Goal: Task Accomplishment & Management: Manage account settings

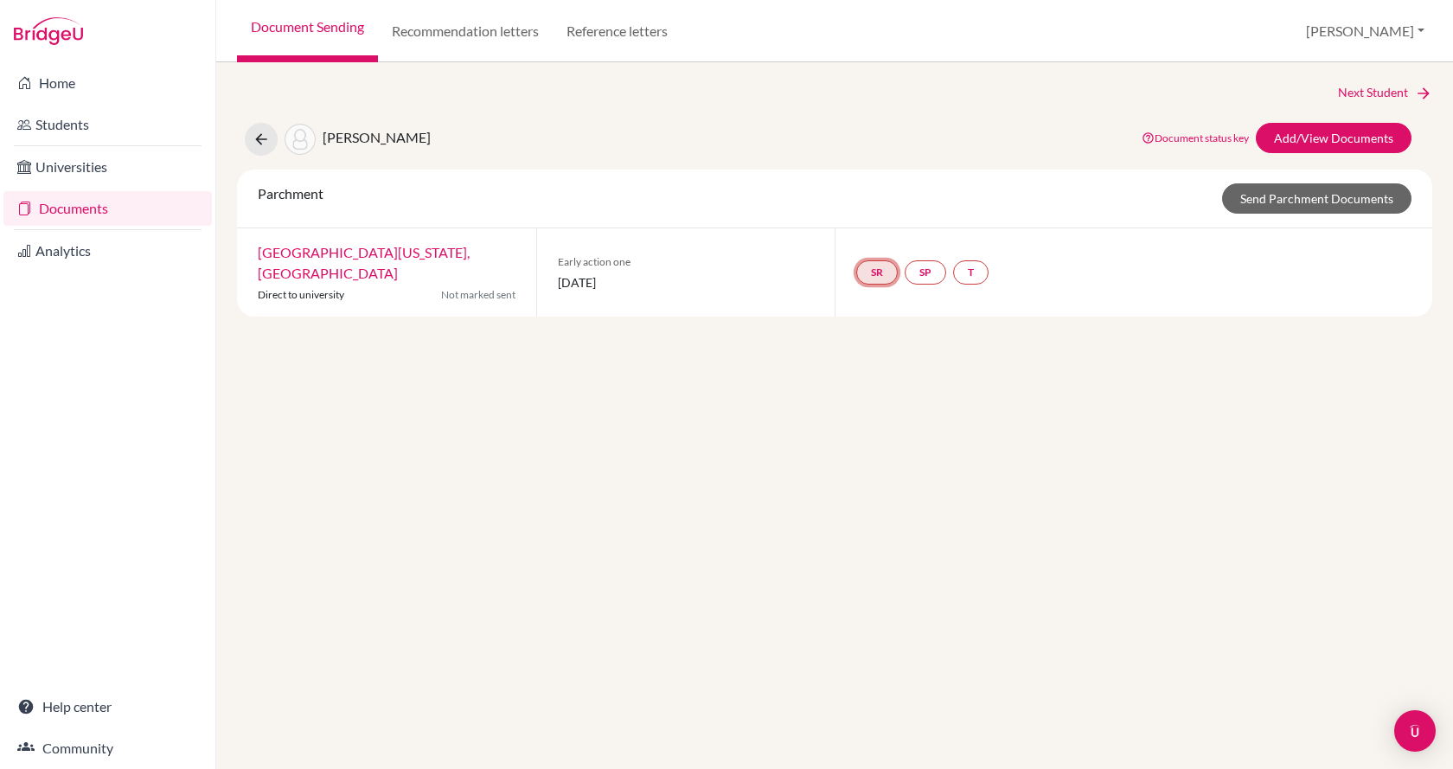
click at [953, 260] on link "SR" at bounding box center [970, 272] width 35 height 24
click at [1399, 24] on button "[PERSON_NAME]" at bounding box center [1365, 31] width 134 height 33
click at [1372, 94] on link "School Settings" at bounding box center [1315, 99] width 137 height 28
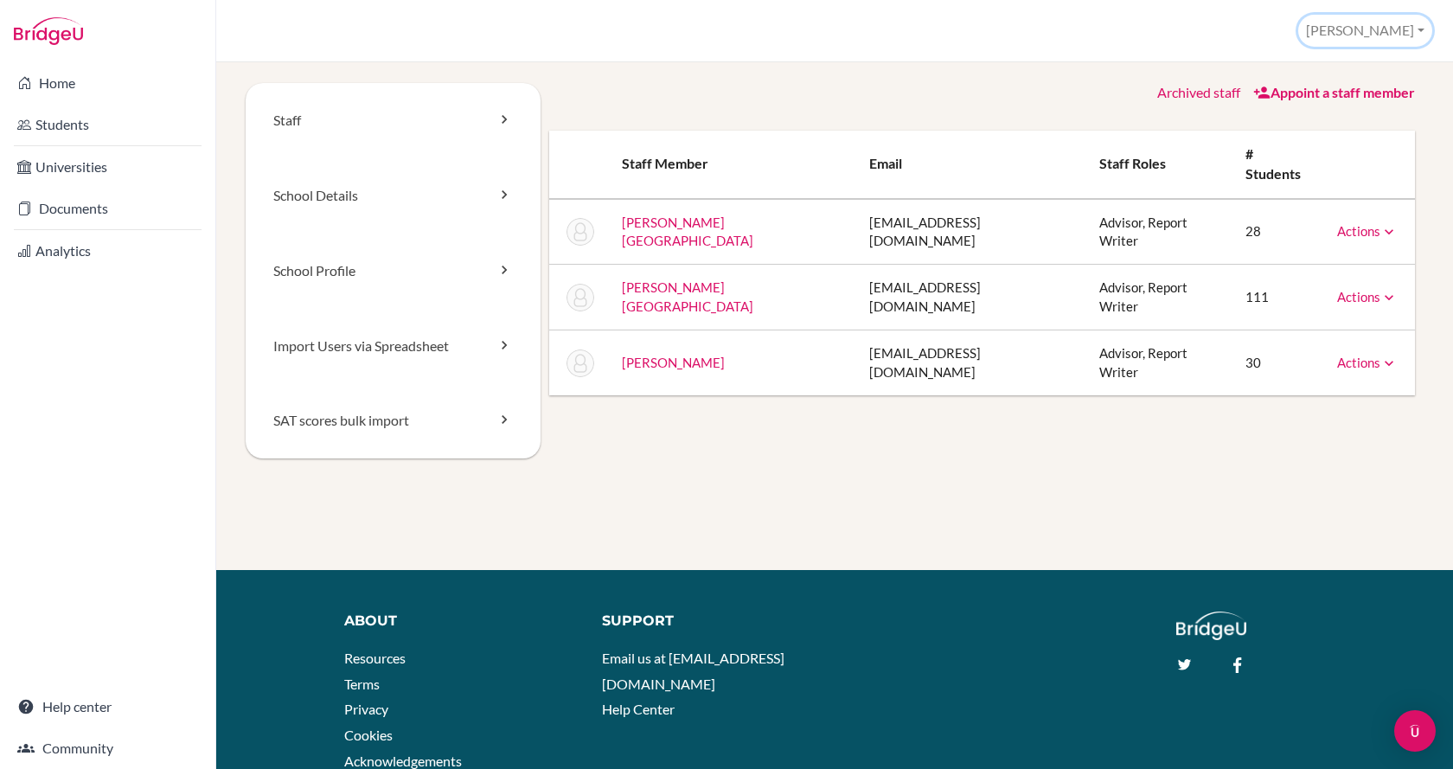
click at [1375, 34] on button "[PERSON_NAME]" at bounding box center [1365, 31] width 134 height 32
click at [1360, 95] on link "School Settings" at bounding box center [1363, 98] width 137 height 28
click at [369, 214] on link "School Details" at bounding box center [393, 195] width 295 height 75
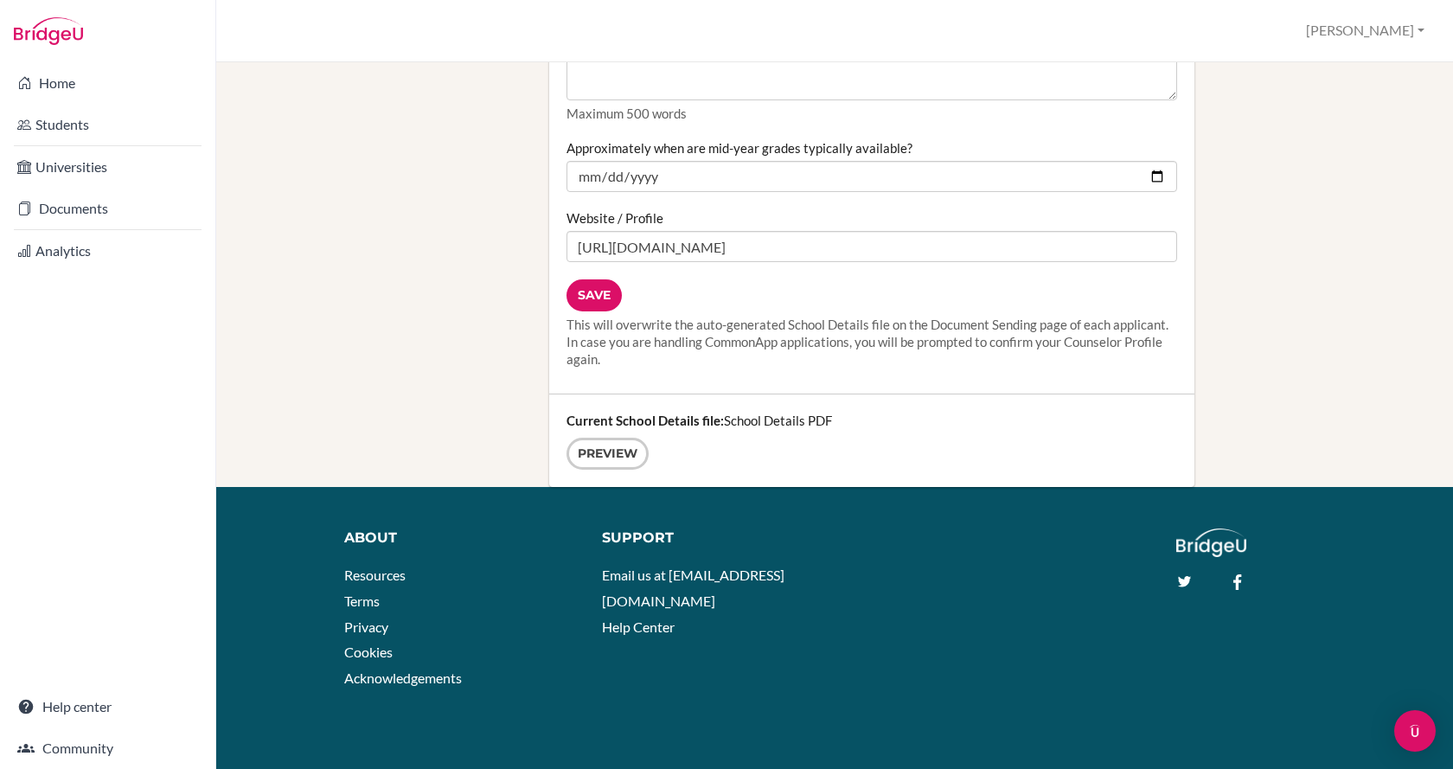
scroll to position [2244, 0]
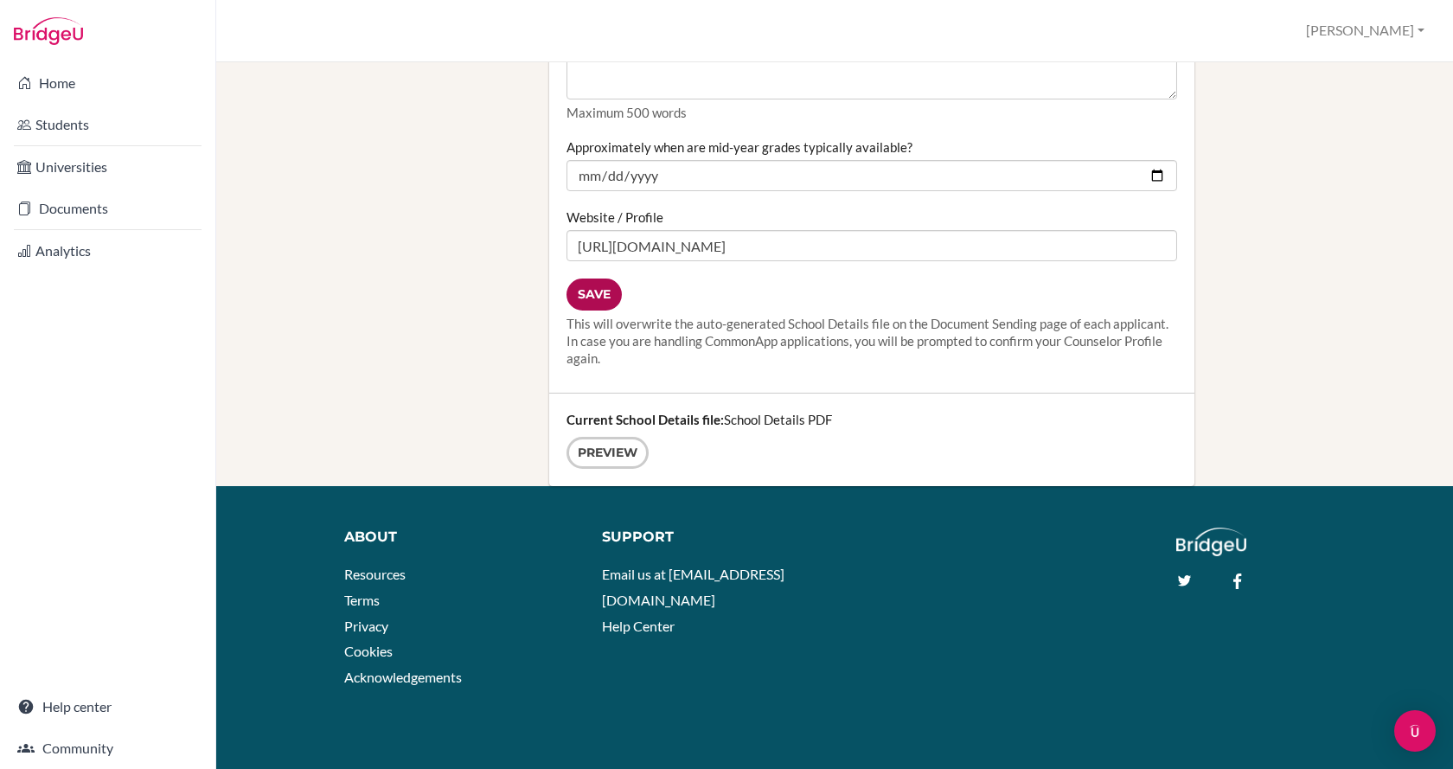
click at [579, 297] on input "Save" at bounding box center [594, 295] width 55 height 32
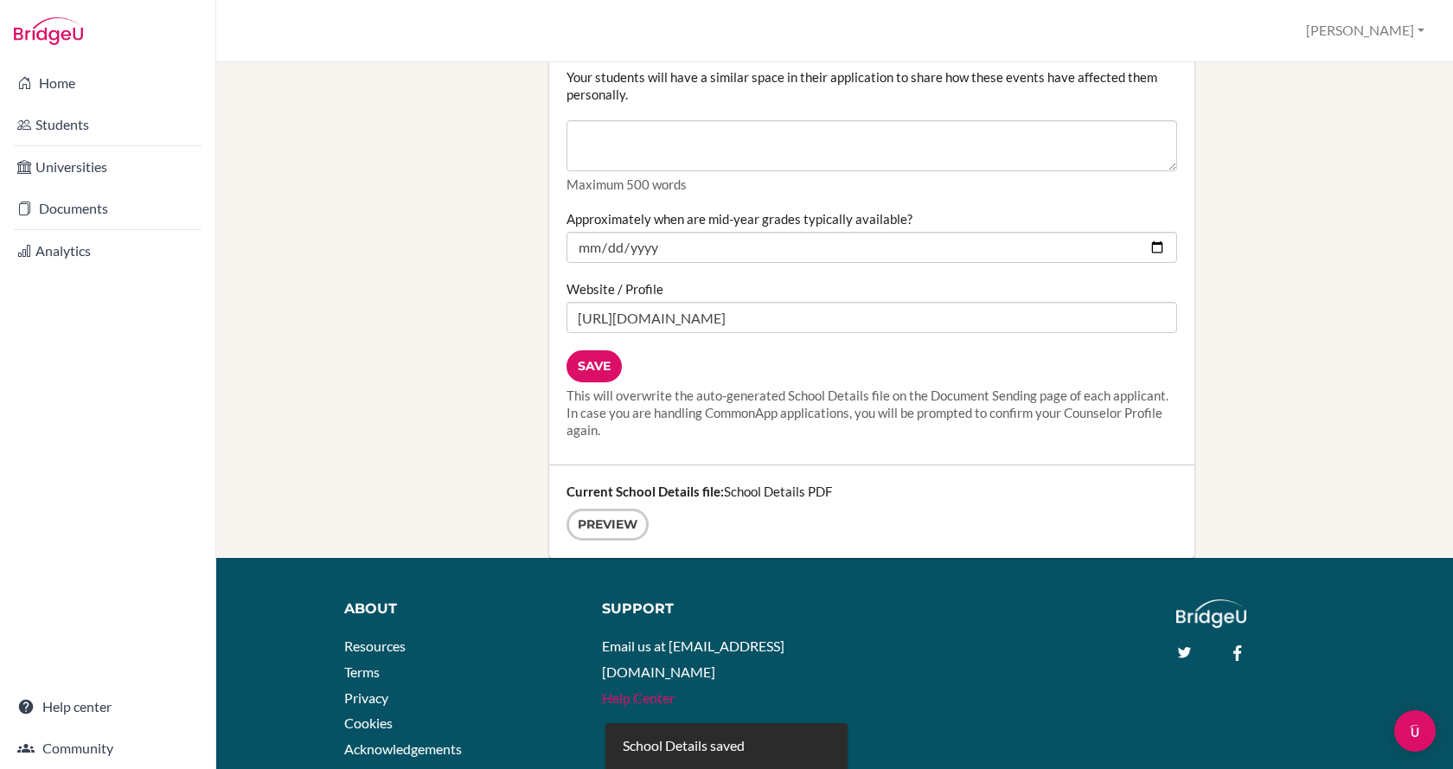
scroll to position [2244, 0]
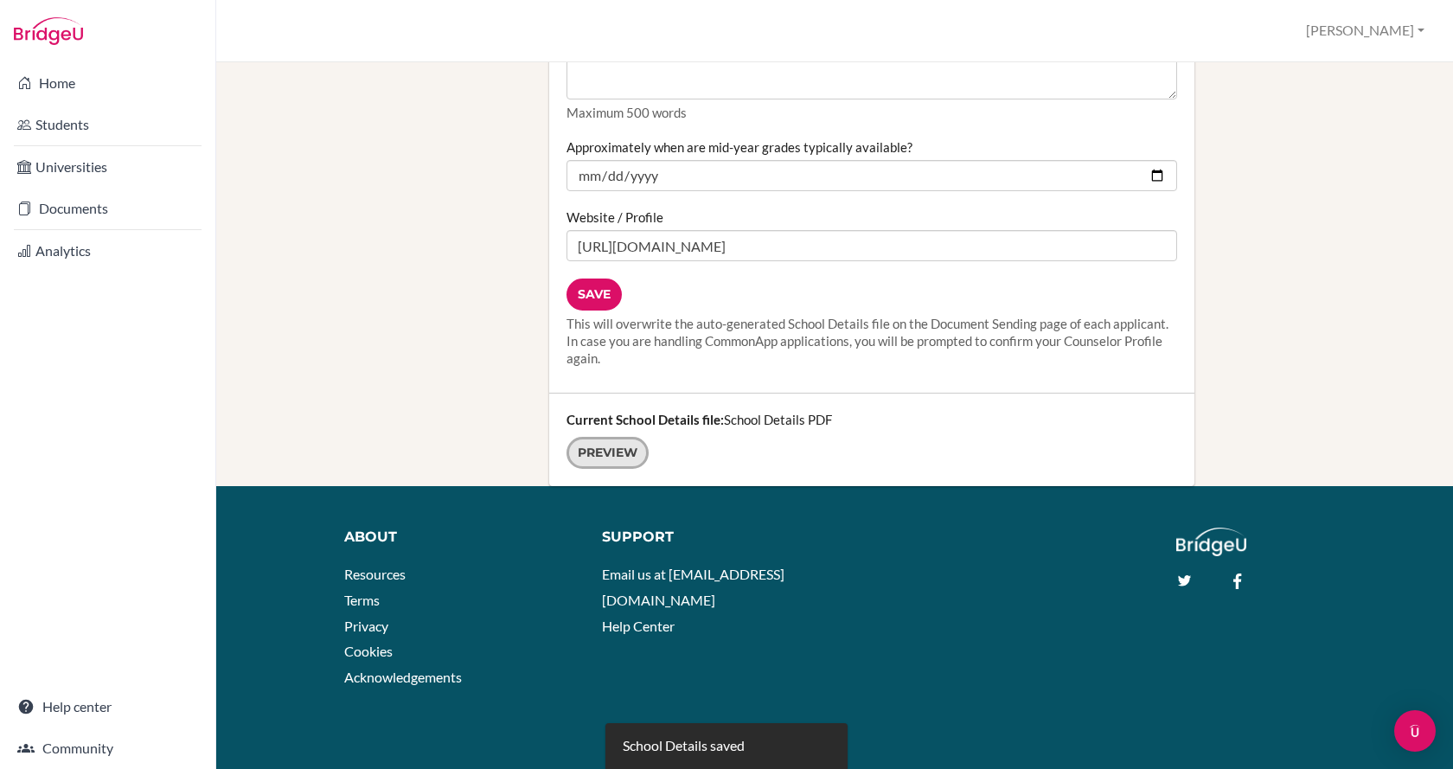
click at [612, 458] on link "Preview" at bounding box center [608, 453] width 82 height 32
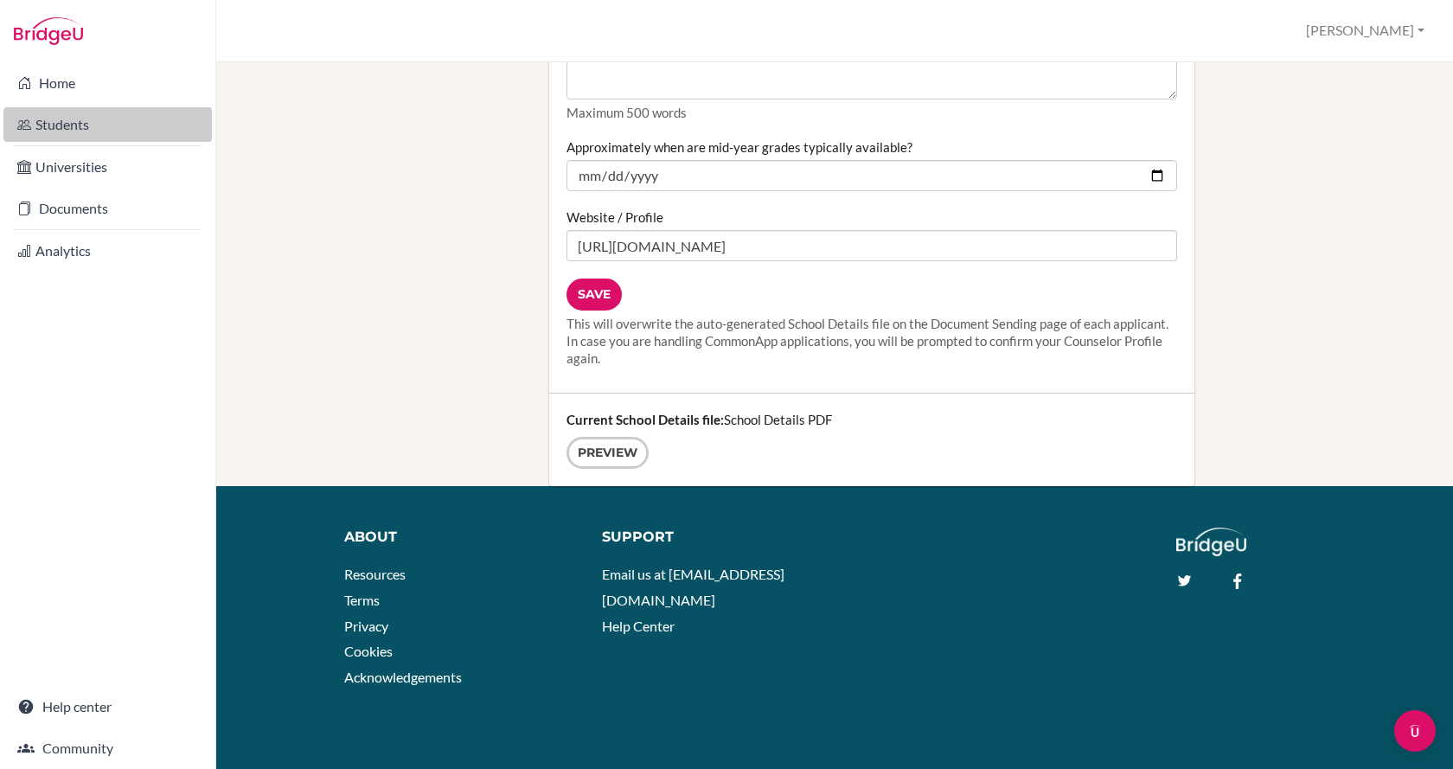
click at [72, 141] on link "Students" at bounding box center [107, 124] width 208 height 35
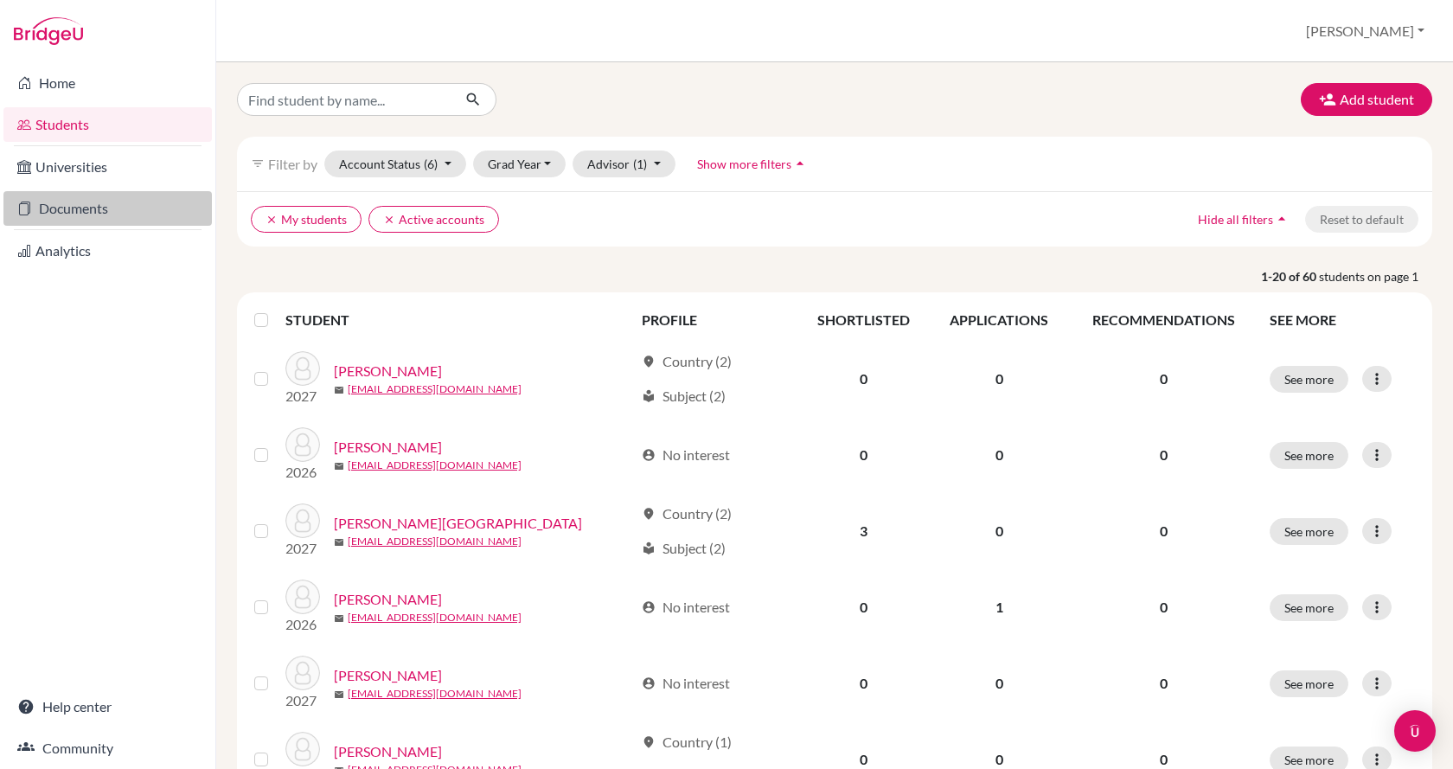
click at [58, 215] on link "Documents" at bounding box center [107, 208] width 208 height 35
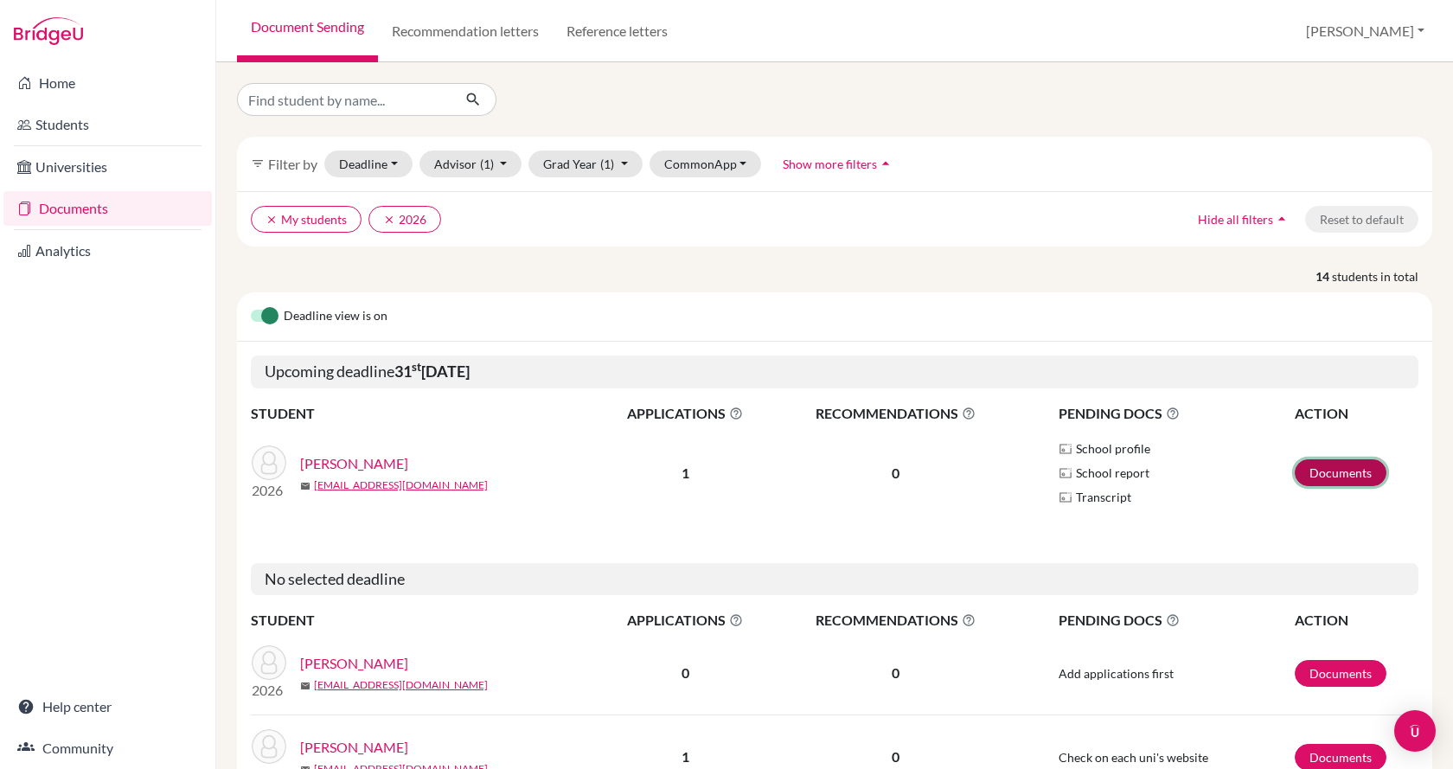
click at [1316, 478] on link "Documents" at bounding box center [1341, 472] width 92 height 27
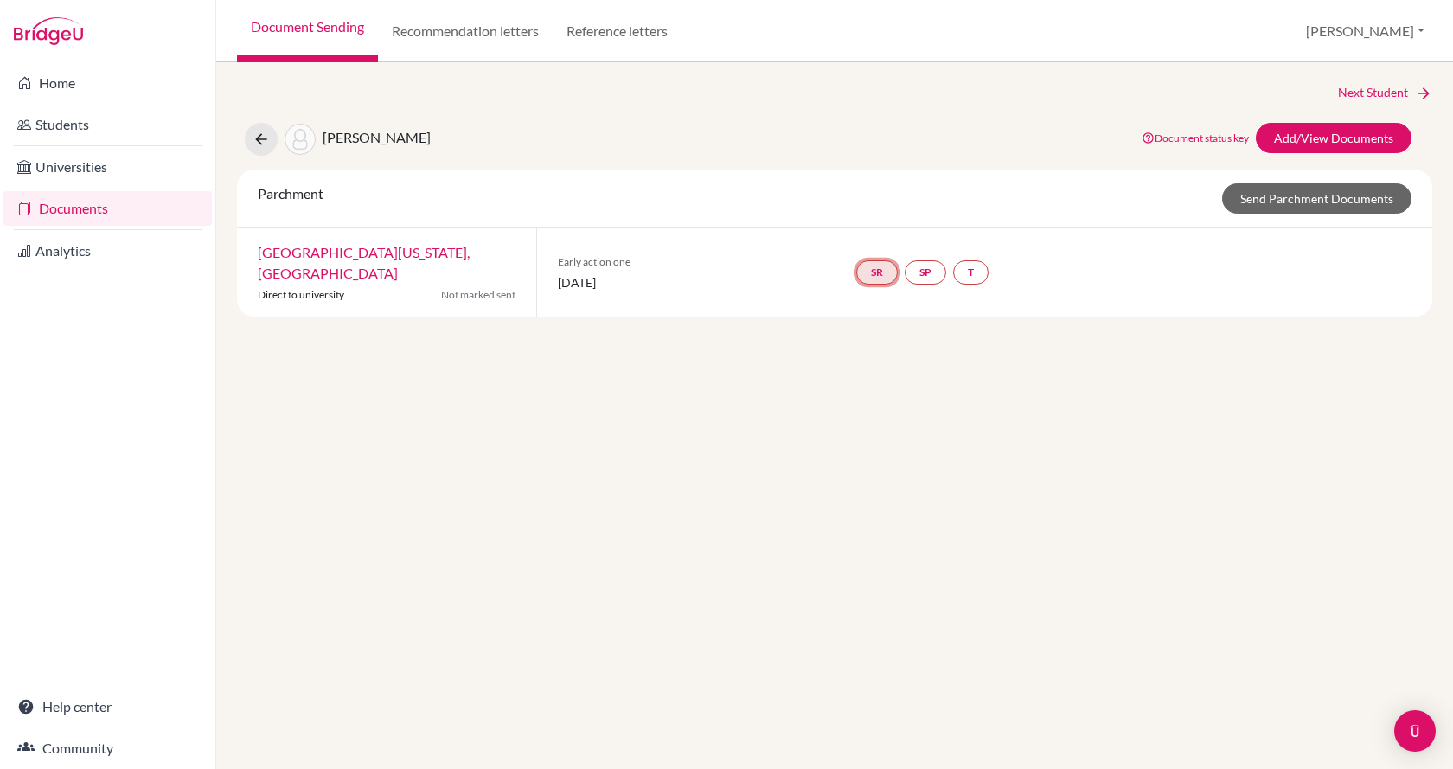
click at [953, 268] on link "SR" at bounding box center [970, 272] width 35 height 24
click at [869, 188] on h3 "School report" at bounding box center [876, 178] width 101 height 31
click at [875, 176] on h3 "School report" at bounding box center [876, 178] width 101 height 31
click at [1317, 158] on div "Next Student Mikolji, Avery Document status key TR Requirement. Document not up…" at bounding box center [835, 200] width 1196 height 234
click at [1315, 140] on link "Add/View Documents" at bounding box center [1334, 138] width 156 height 30
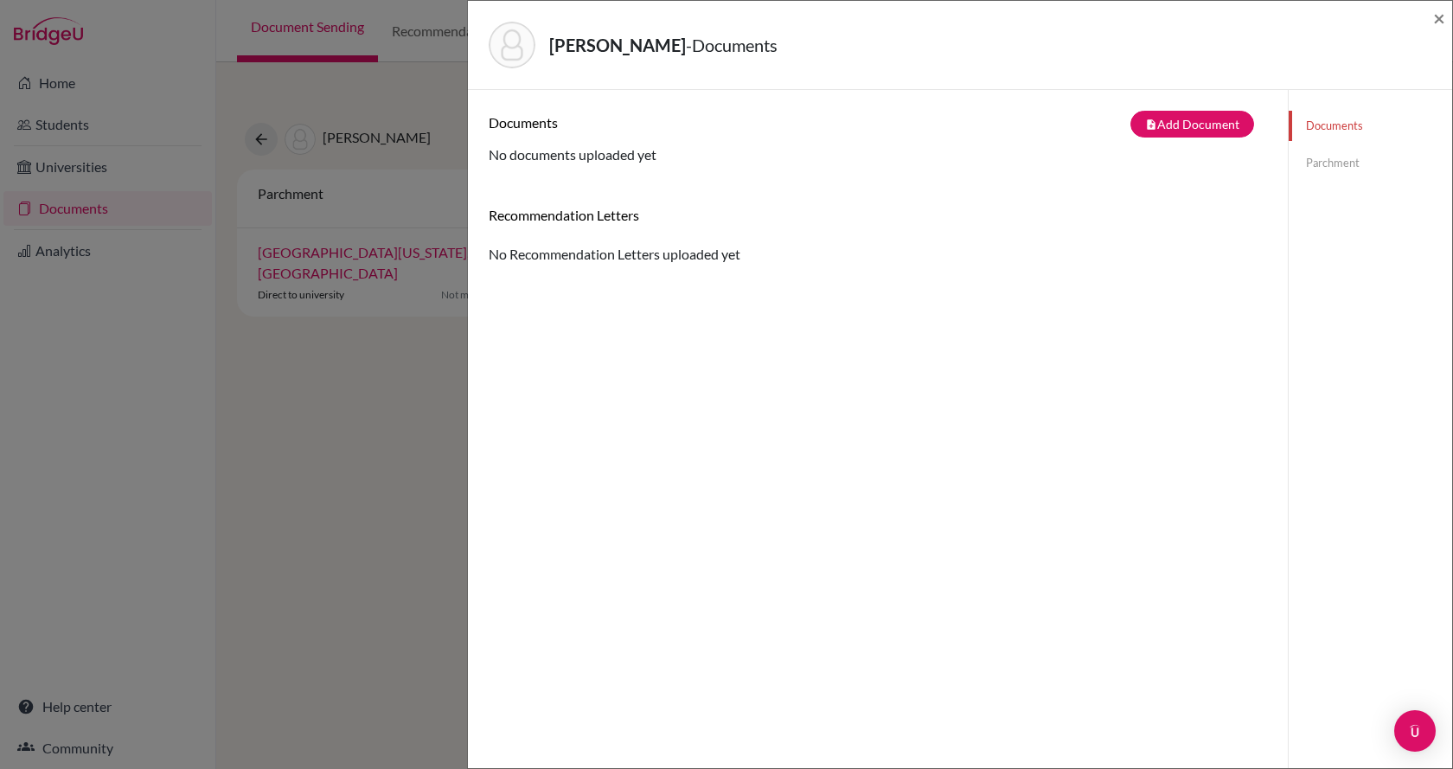
click at [1303, 160] on link "Parchment" at bounding box center [1371, 163] width 164 height 30
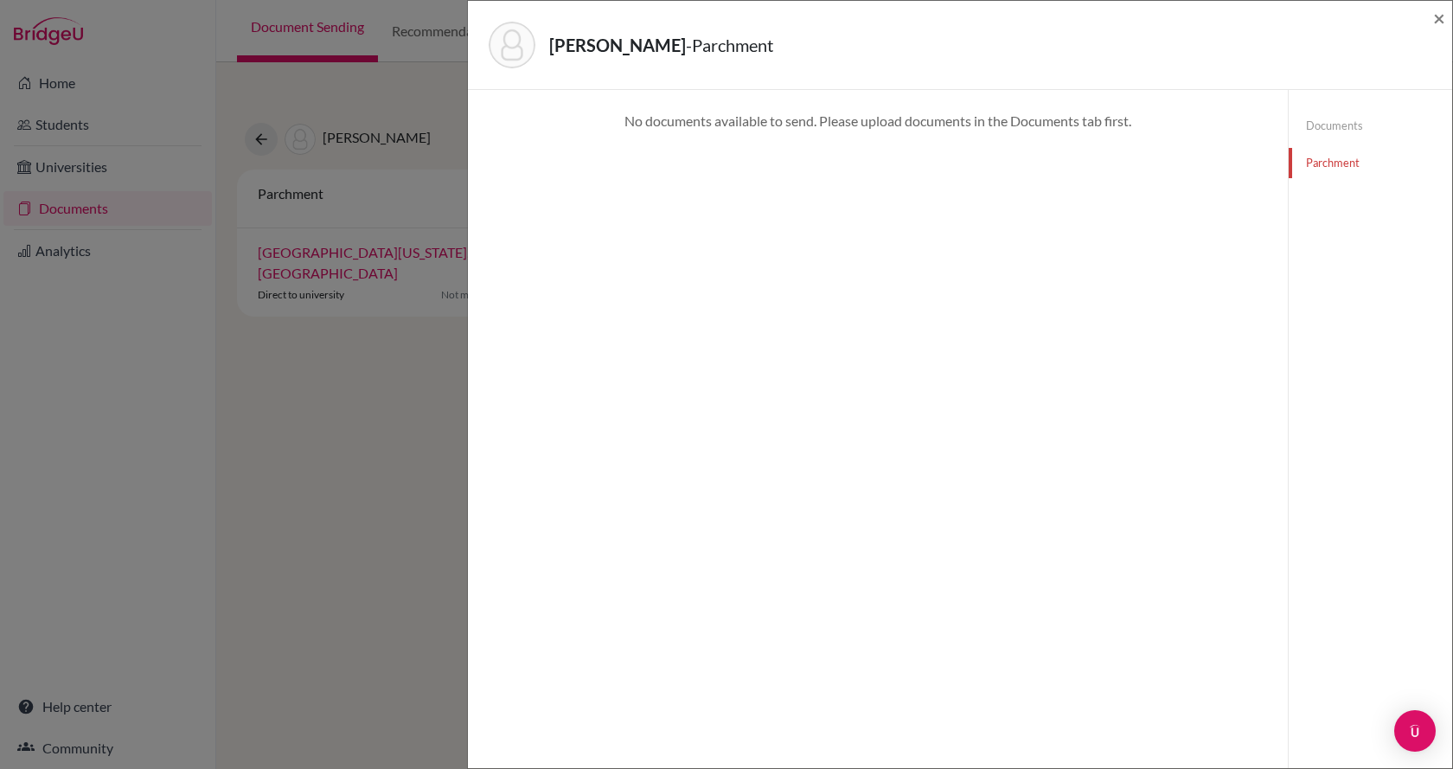
click at [1431, 20] on div "Mikolji, Avery - Parchment ×" at bounding box center [960, 45] width 971 height 74
click at [1439, 19] on span "×" at bounding box center [1439, 17] width 12 height 25
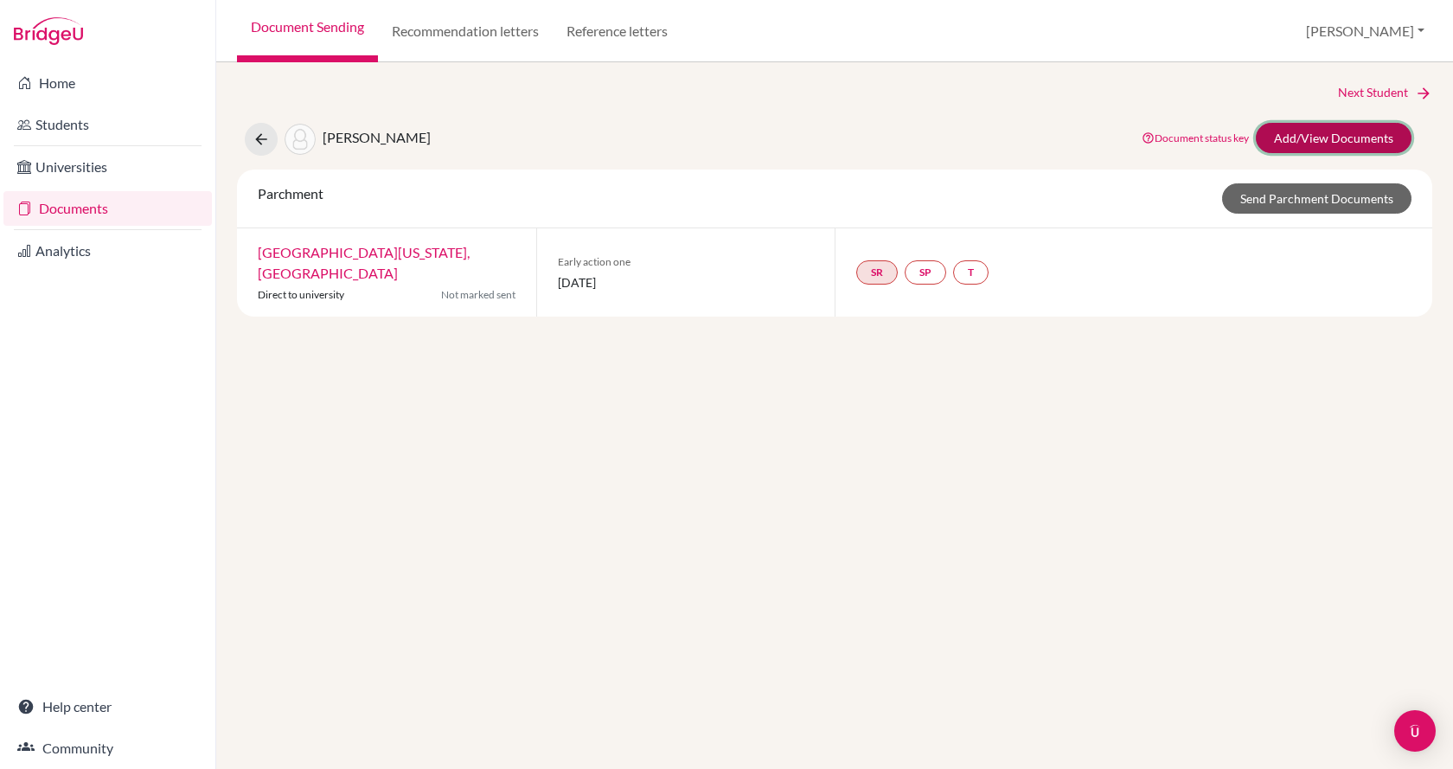
click at [1331, 149] on link "Add/View Documents" at bounding box center [1334, 138] width 156 height 30
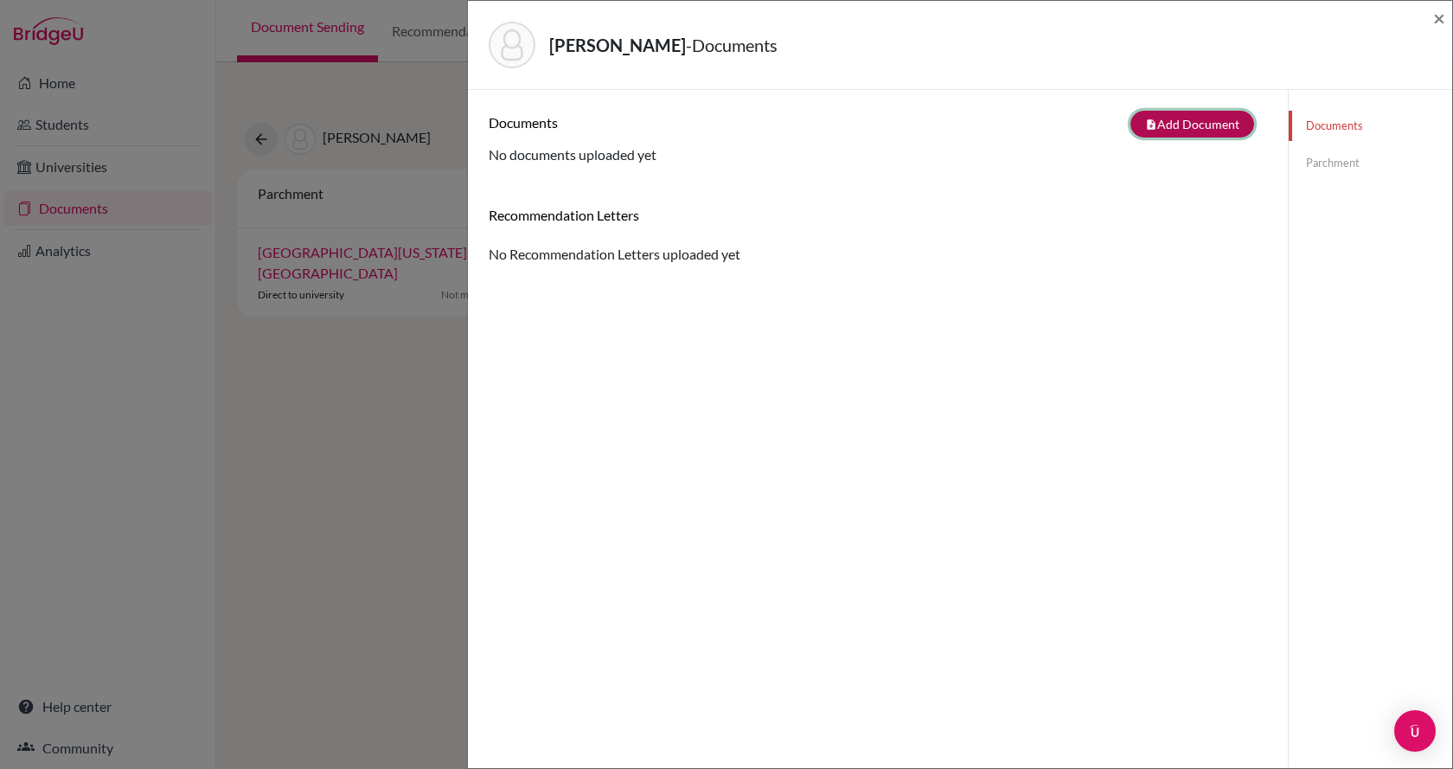
click at [1228, 118] on button "note_add Add Document" at bounding box center [1193, 124] width 124 height 27
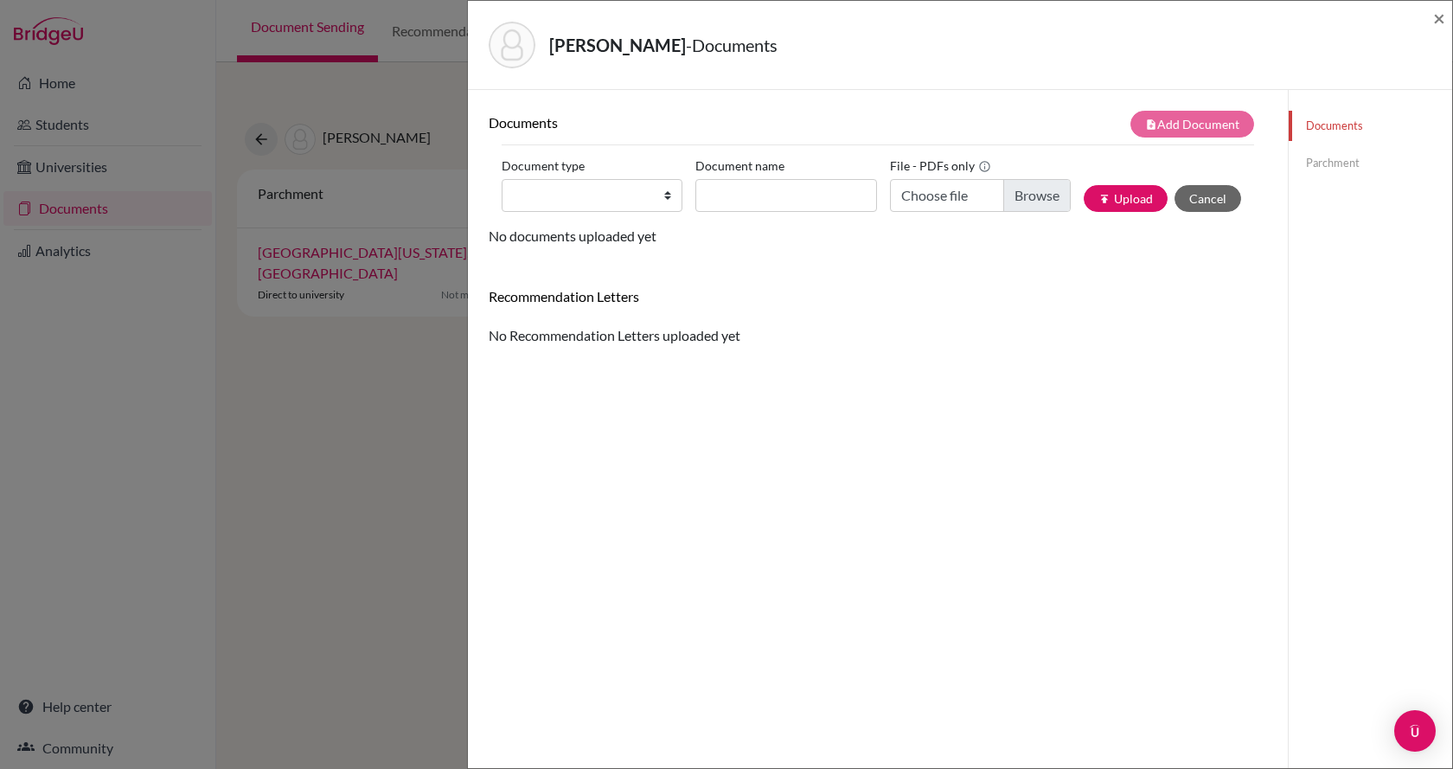
click at [612, 221] on div "Document type Change explanation for Common App reports Counselor recommendatio…" at bounding box center [878, 189] width 753 height 74
click at [623, 202] on select "Change explanation for Common App reports Counselor recommendation Internationa…" at bounding box center [592, 195] width 181 height 33
select select "1"
click at [502, 179] on select "Change explanation for Common App reports Counselor recommendation Internationa…" at bounding box center [592, 195] width 181 height 33
click at [787, 200] on input "Document name" at bounding box center [786, 195] width 181 height 33
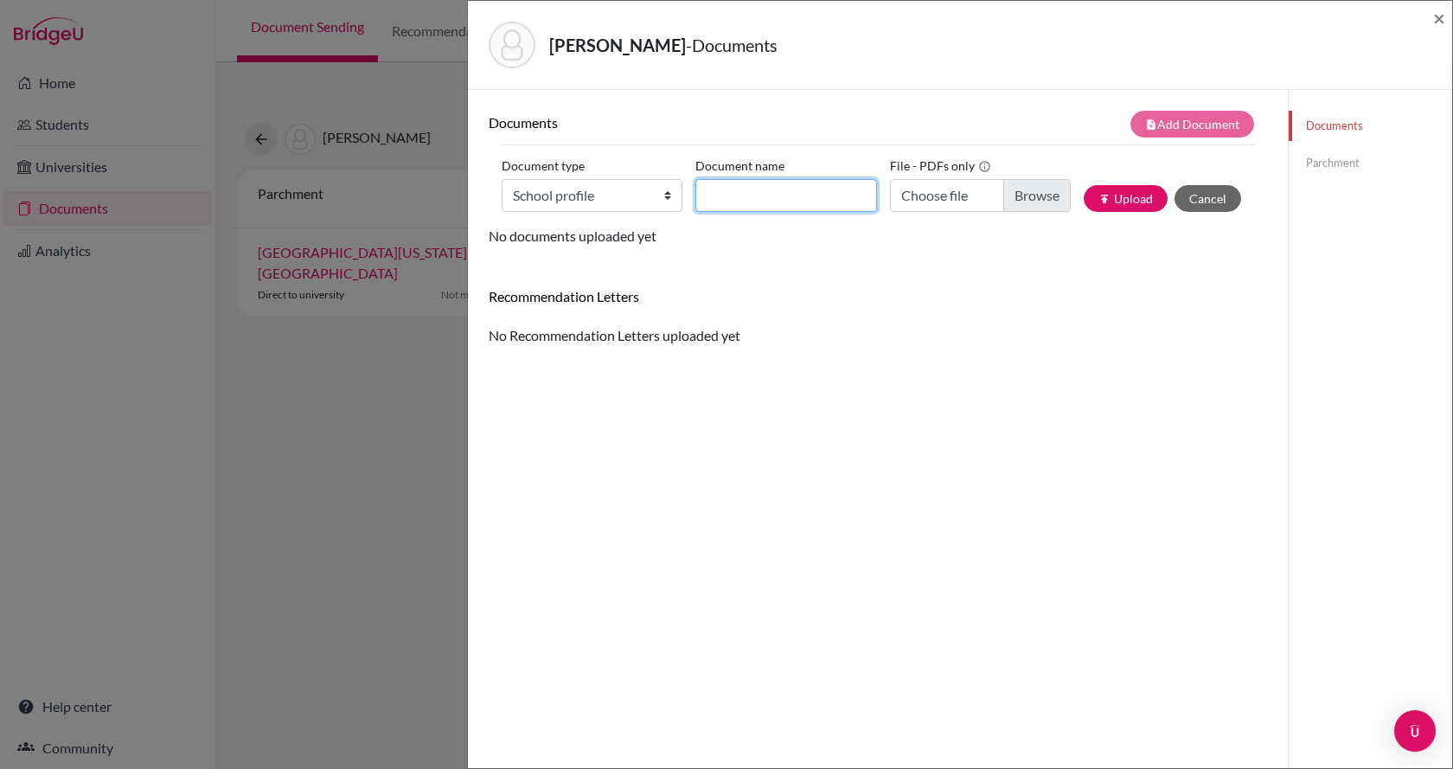
type input "School Report"
click at [1004, 193] on input "Choose file" at bounding box center [980, 195] width 181 height 33
type input "C:\fakepath\school_details.pdf"
click at [1106, 209] on button "publish Upload" at bounding box center [1126, 198] width 84 height 27
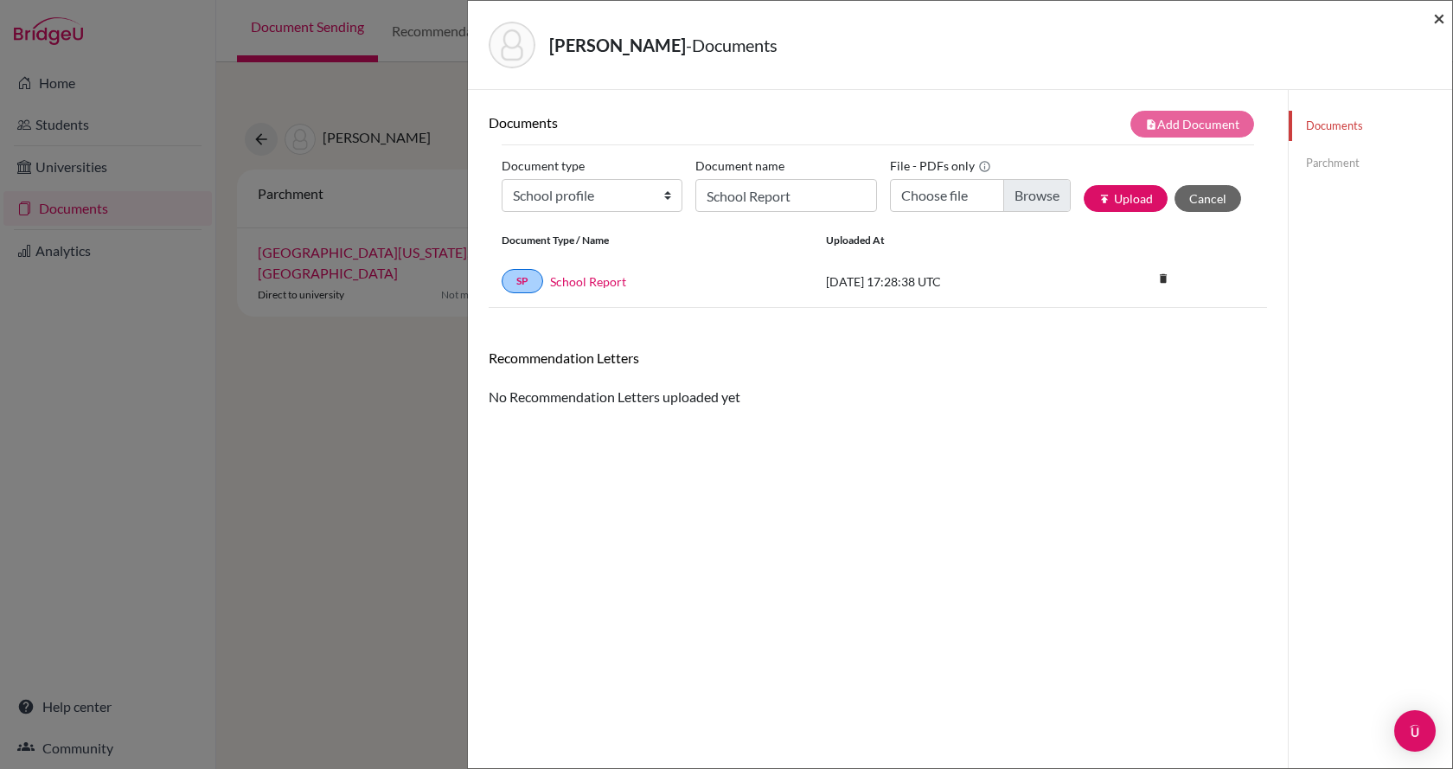
click at [1440, 20] on span "×" at bounding box center [1439, 17] width 12 height 25
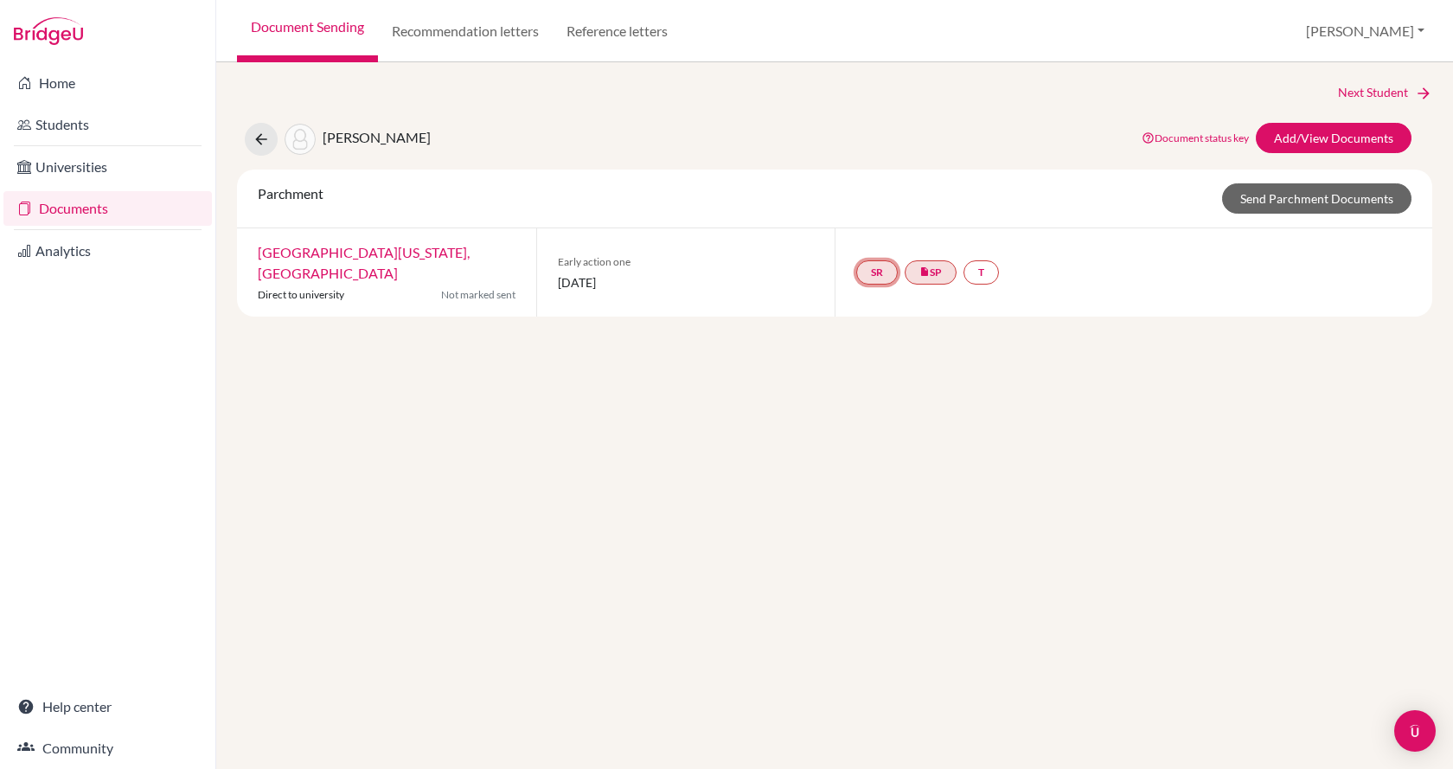
click at [964, 264] on link "SR" at bounding box center [981, 272] width 35 height 24
click at [938, 267] on link "insert_drive_file SP" at bounding box center [931, 272] width 52 height 24
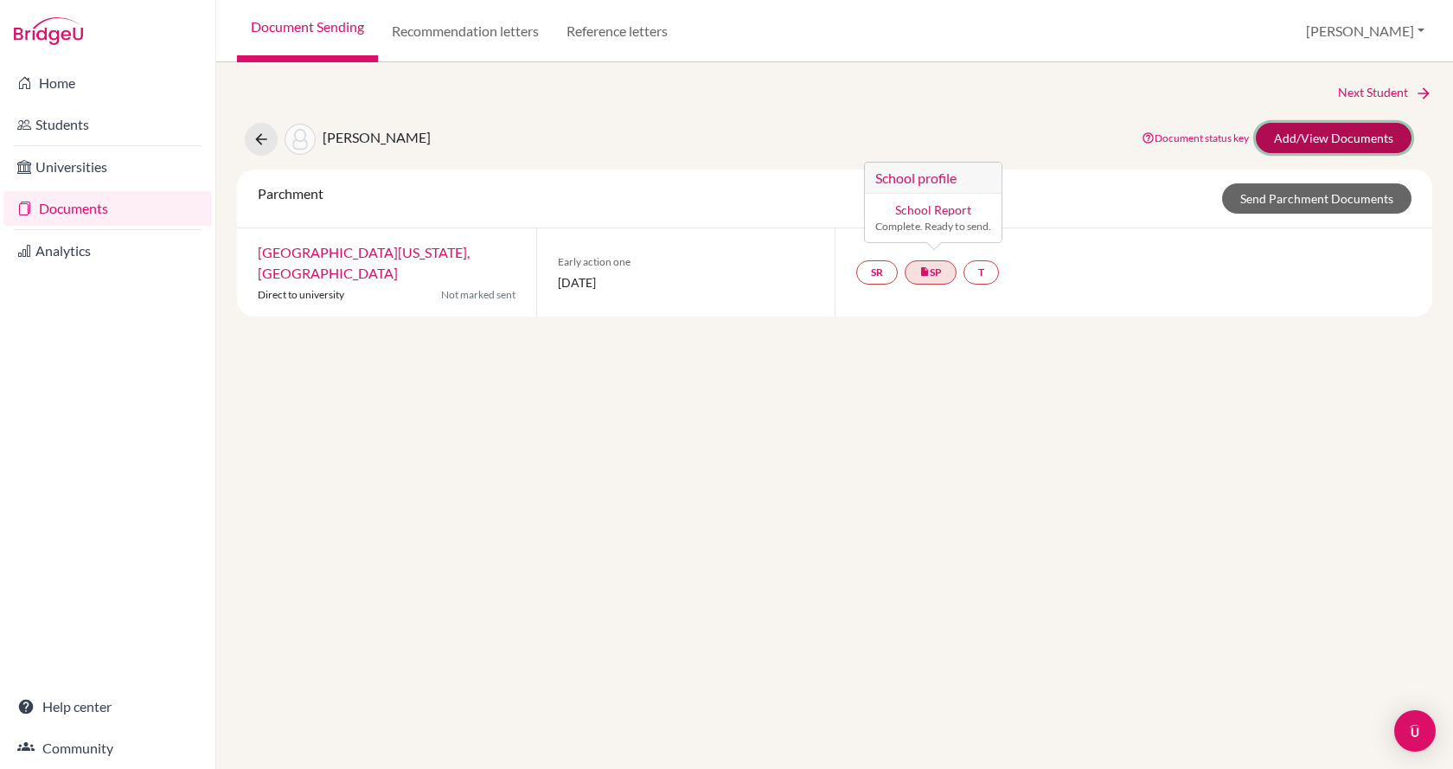
click at [1302, 138] on link "Add/View Documents" at bounding box center [1334, 138] width 156 height 30
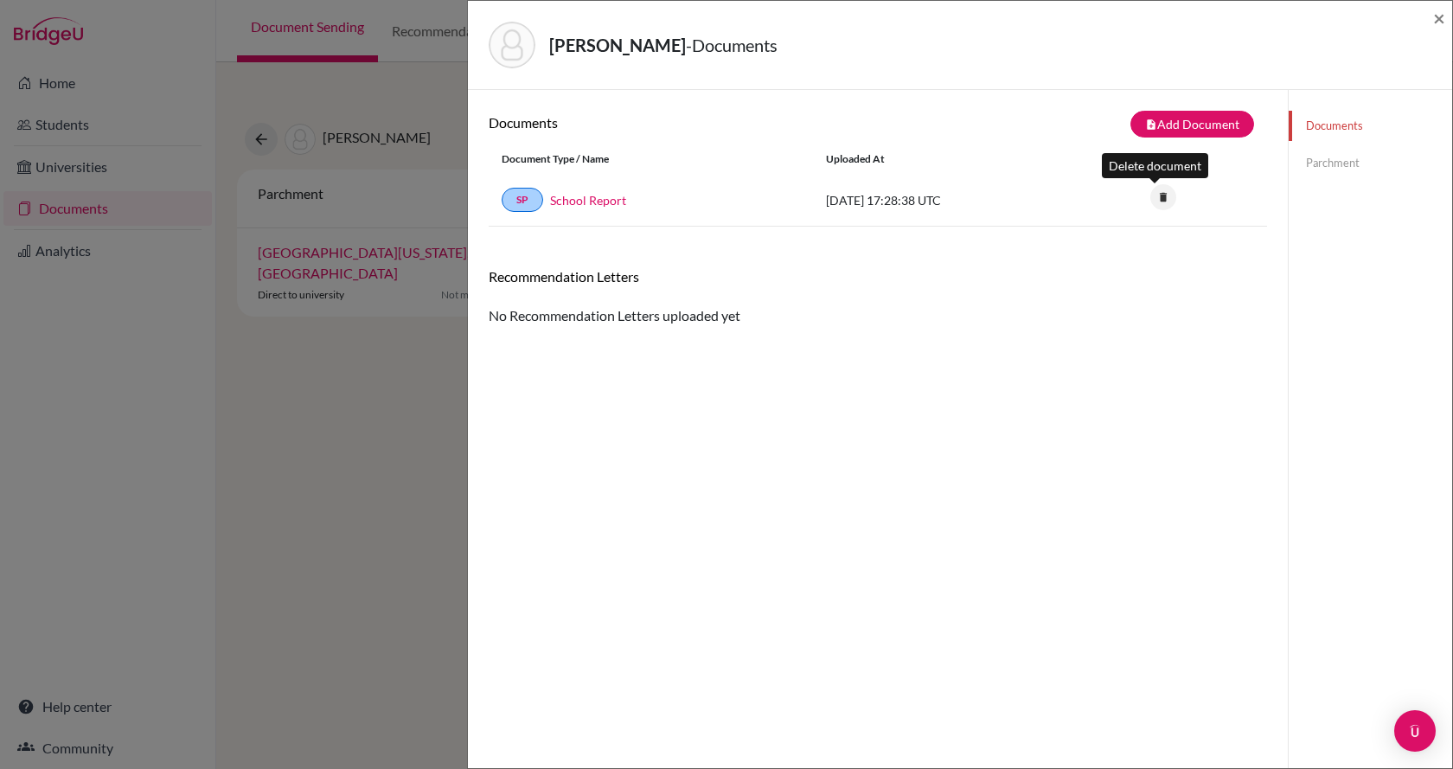
click at [1154, 195] on icon "delete" at bounding box center [1164, 197] width 26 height 26
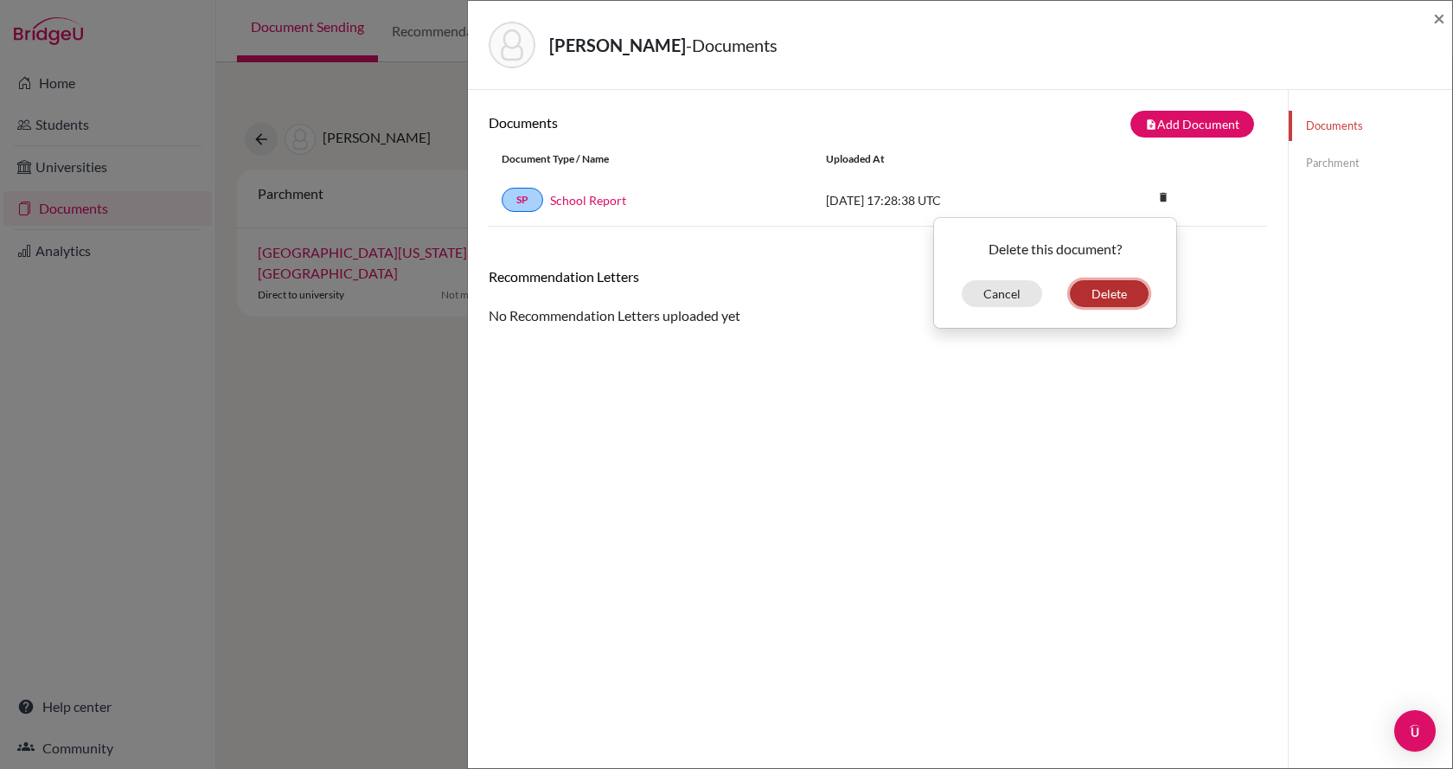
click at [1100, 292] on button "Delete" at bounding box center [1109, 293] width 79 height 27
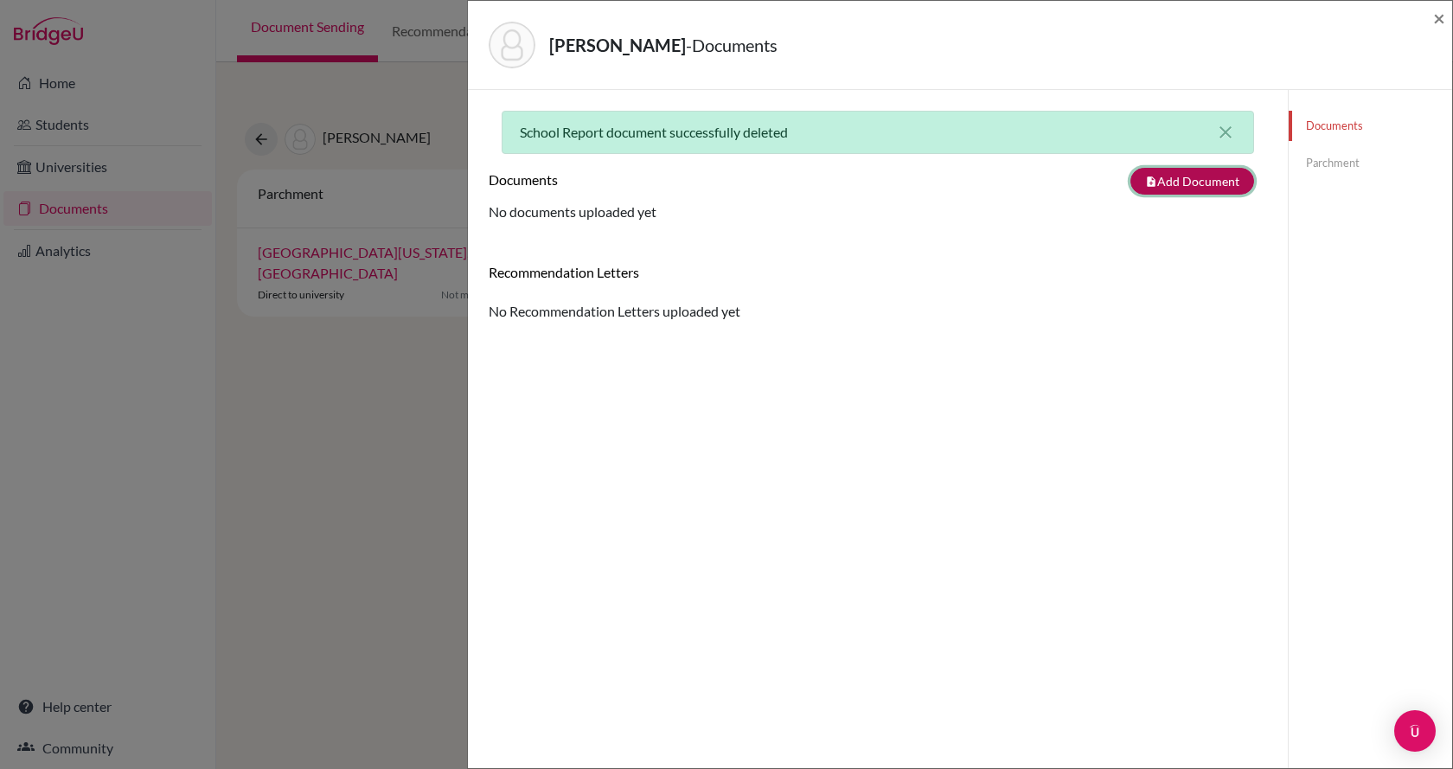
click at [1177, 192] on button "note_add Add Document" at bounding box center [1193, 181] width 124 height 27
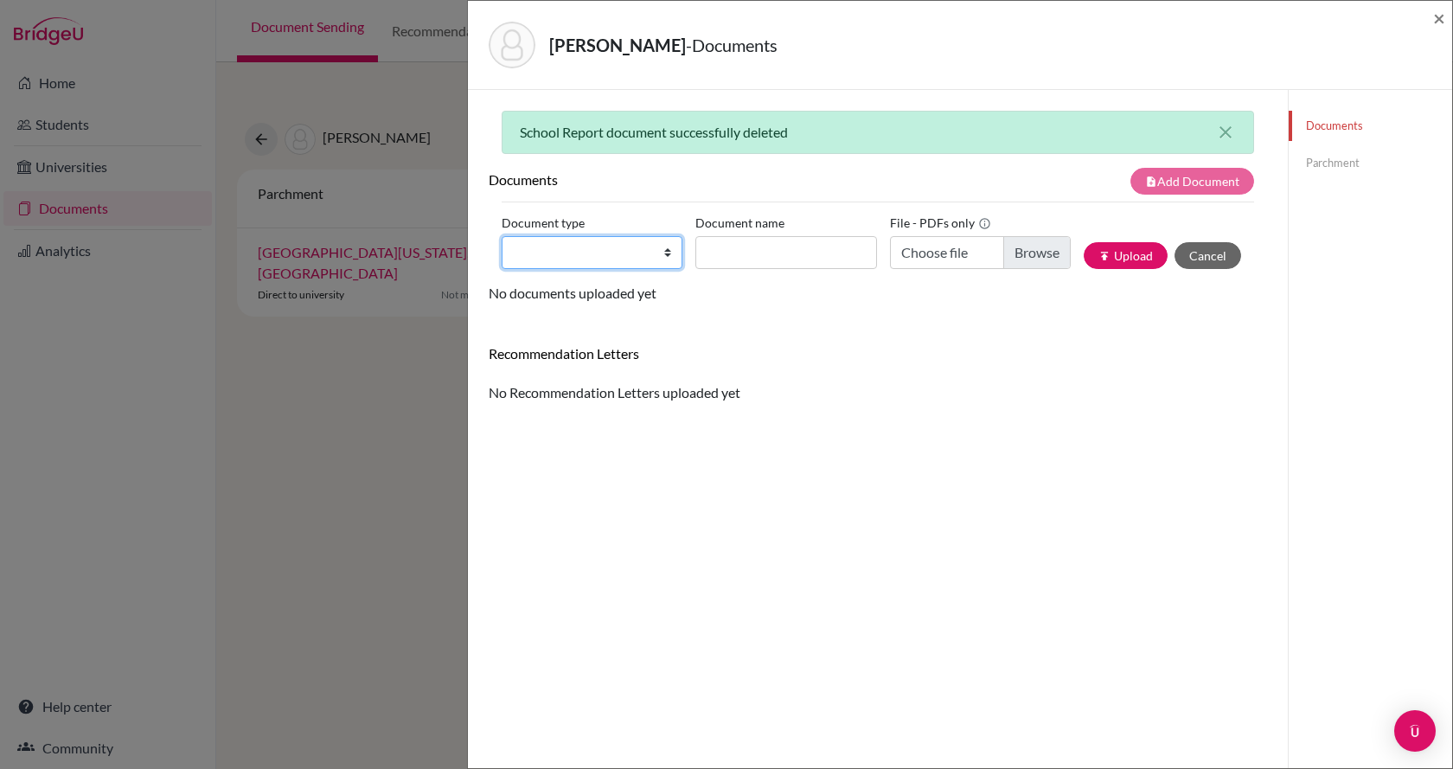
click at [624, 251] on select "Change explanation for Common App reports Counselor recommendation Internationa…" at bounding box center [592, 252] width 181 height 33
select select "44"
click at [502, 236] on select "Change explanation for Common App reports Counselor recommendation Internationa…" at bounding box center [592, 252] width 181 height 33
click at [769, 254] on input "Document name" at bounding box center [786, 252] width 181 height 33
type input "School Report"
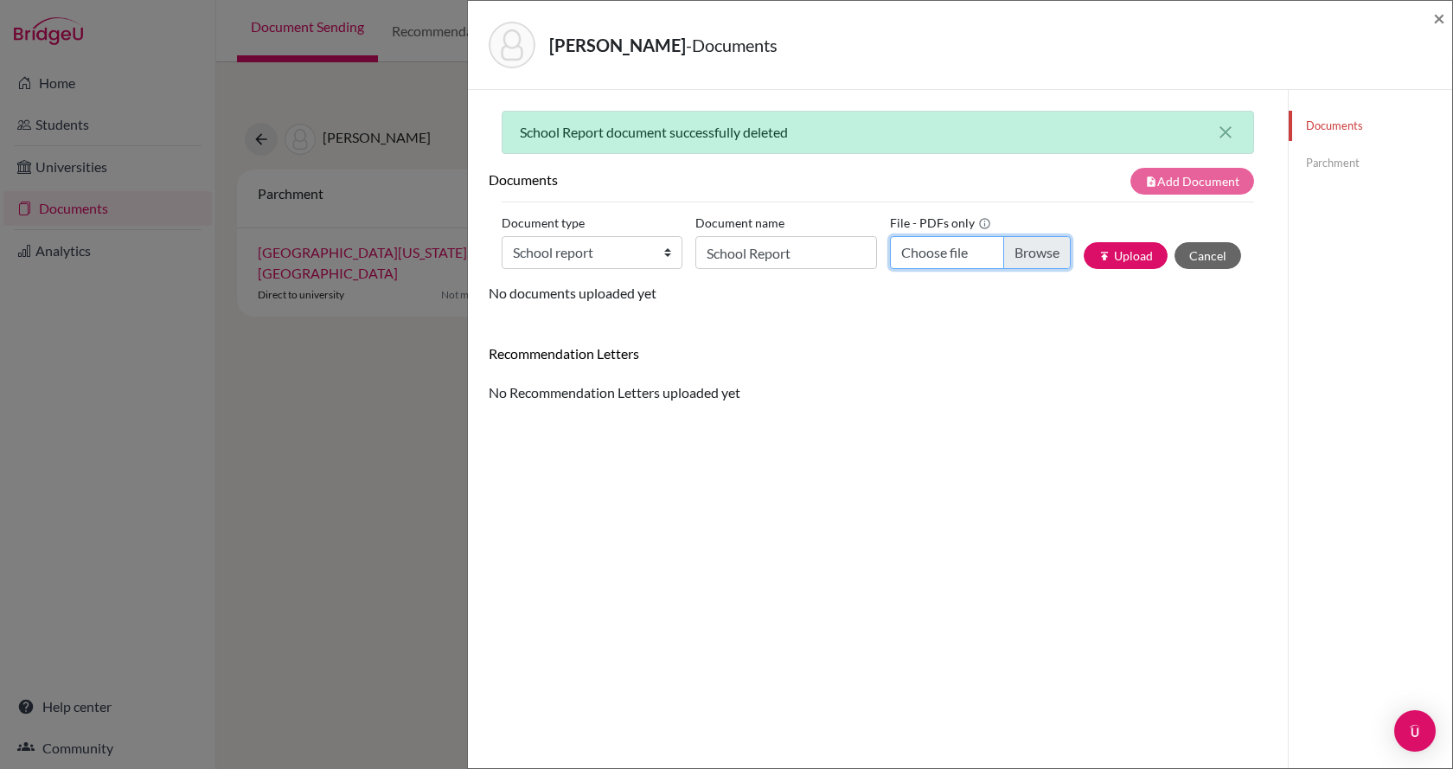
click at [1012, 256] on input "Choose file" at bounding box center [980, 252] width 181 height 33
type input "C:\fakepath\school_details.pdf"
click at [1116, 265] on button "publish Upload" at bounding box center [1126, 255] width 84 height 27
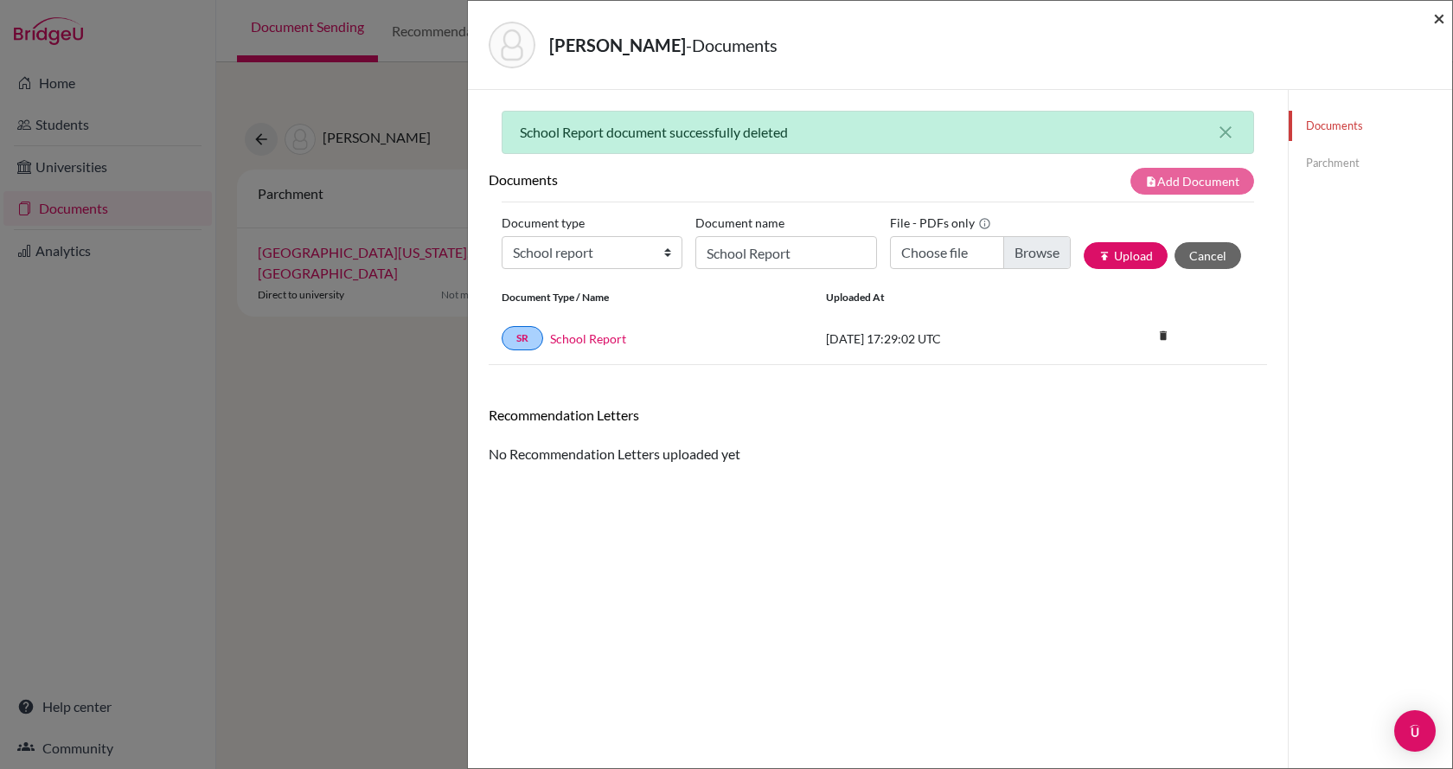
click at [1443, 16] on span "×" at bounding box center [1439, 17] width 12 height 25
